Goal: Task Accomplishment & Management: Manage account settings

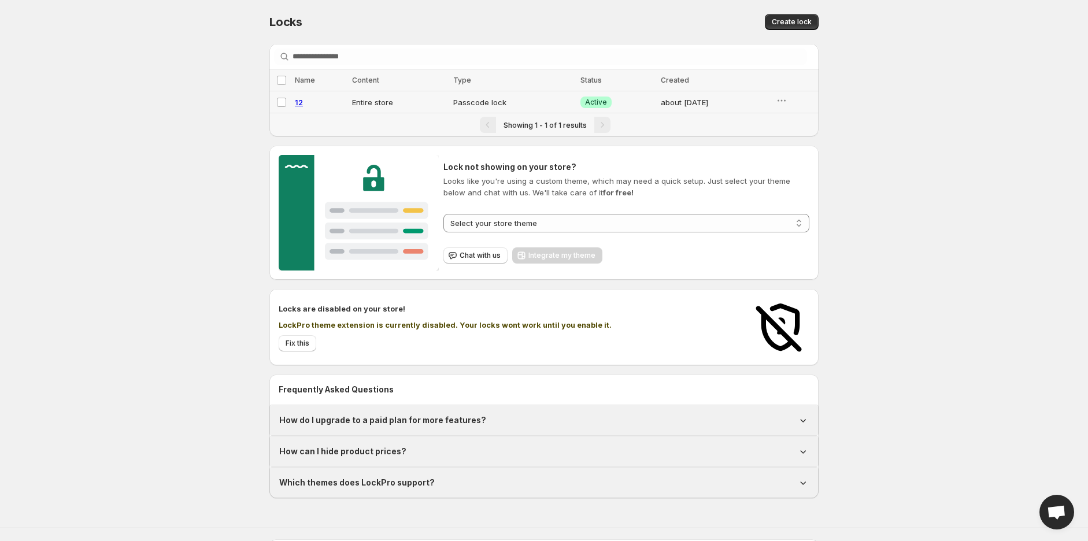
click at [298, 104] on span "12" at bounding box center [299, 102] width 8 height 9
select select "******"
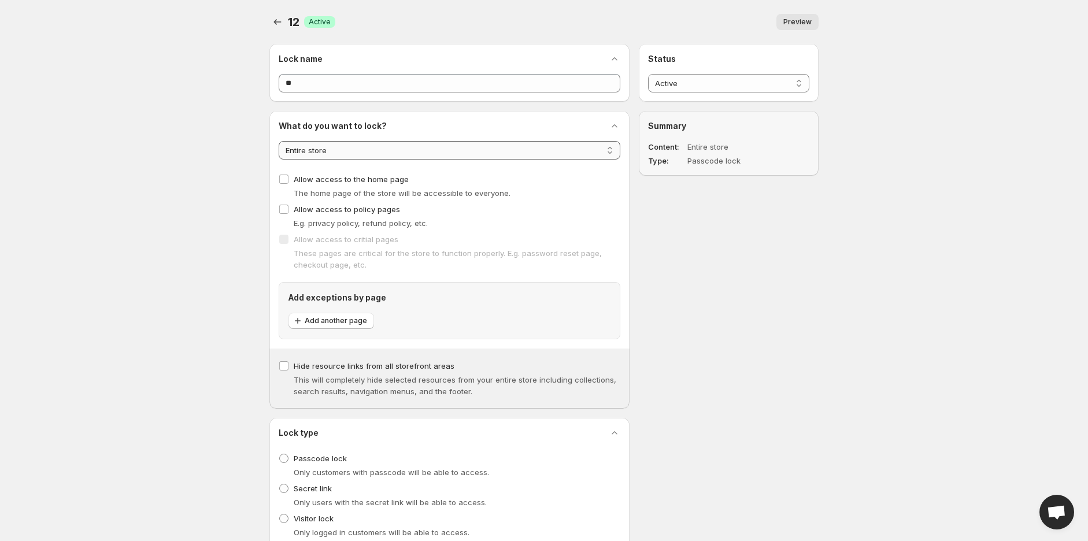
click at [339, 150] on select "**********" at bounding box center [450, 150] width 342 height 18
